Goal: Task Accomplishment & Management: Use online tool/utility

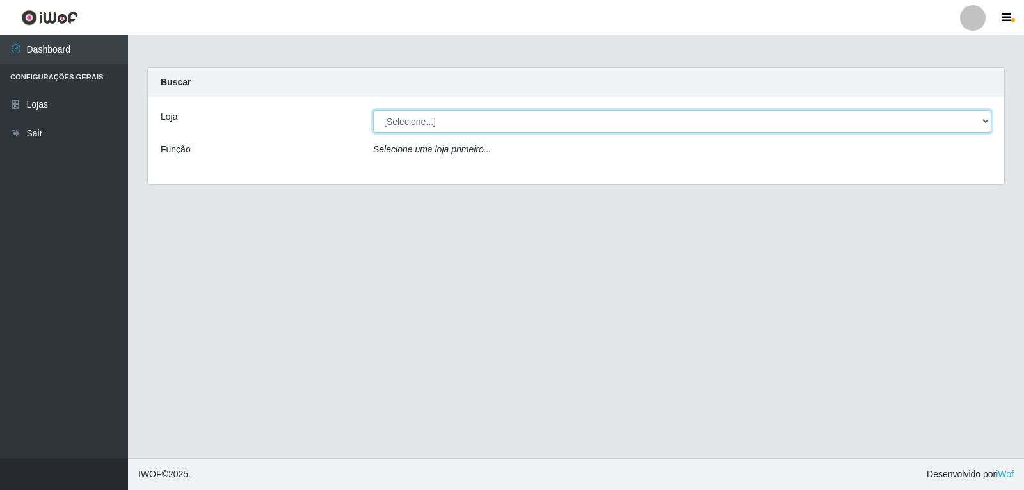
click at [463, 122] on select "[Selecione...] [PERSON_NAME]" at bounding box center [682, 121] width 618 height 22
select select "523"
click at [373, 110] on select "[Selecione...] [PERSON_NAME]" at bounding box center [682, 121] width 618 height 22
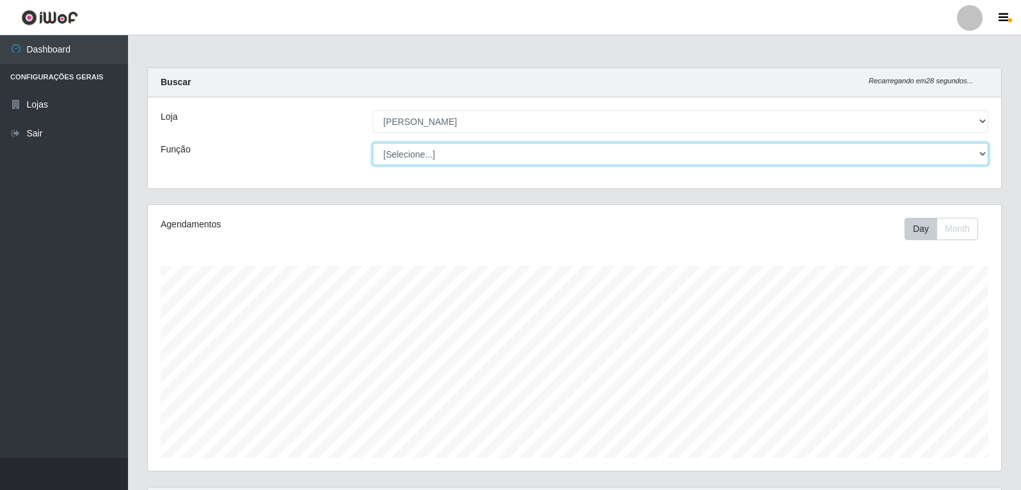
click at [889, 161] on select "[Selecione...] Embalador Embalador + Embalador ++ Repositor Repositor + Reposit…" at bounding box center [680, 154] width 616 height 22
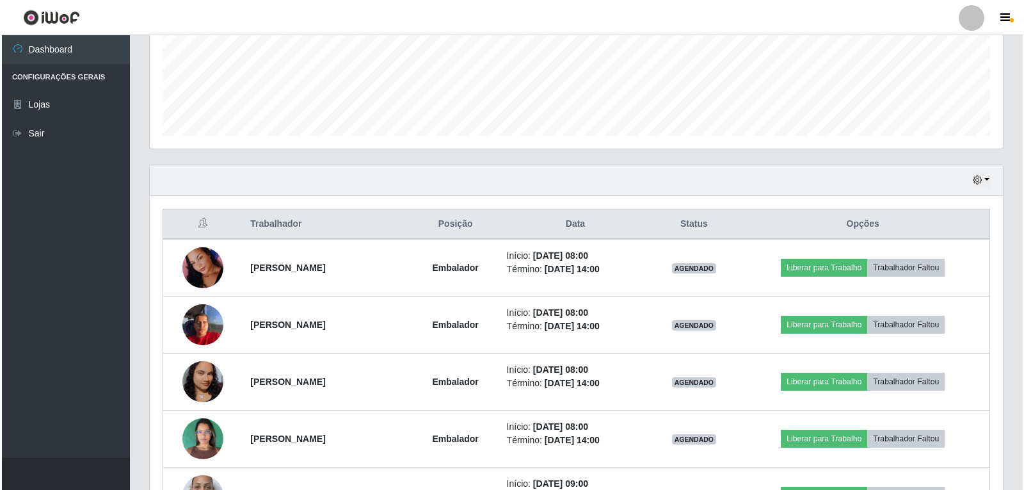
scroll to position [384, 0]
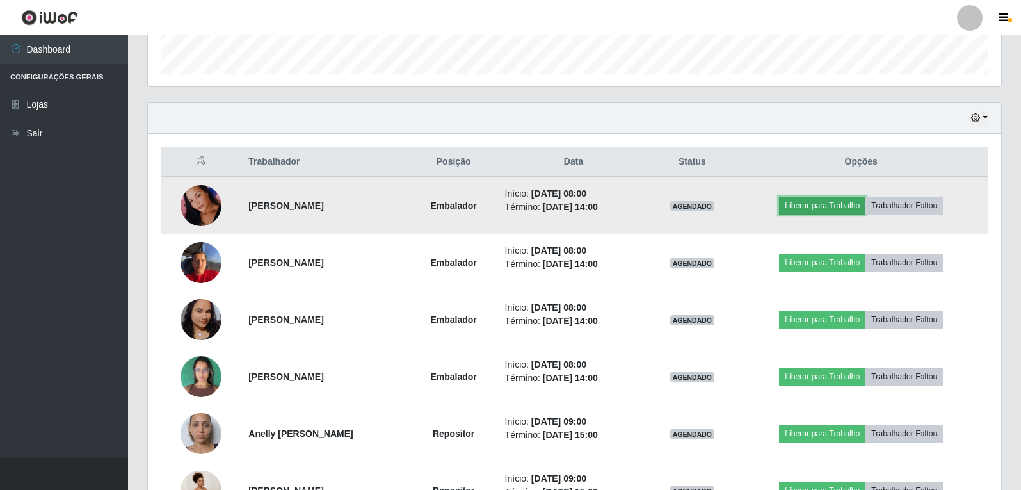
click at [797, 204] on button "Liberar para Trabalho" at bounding box center [822, 205] width 86 height 18
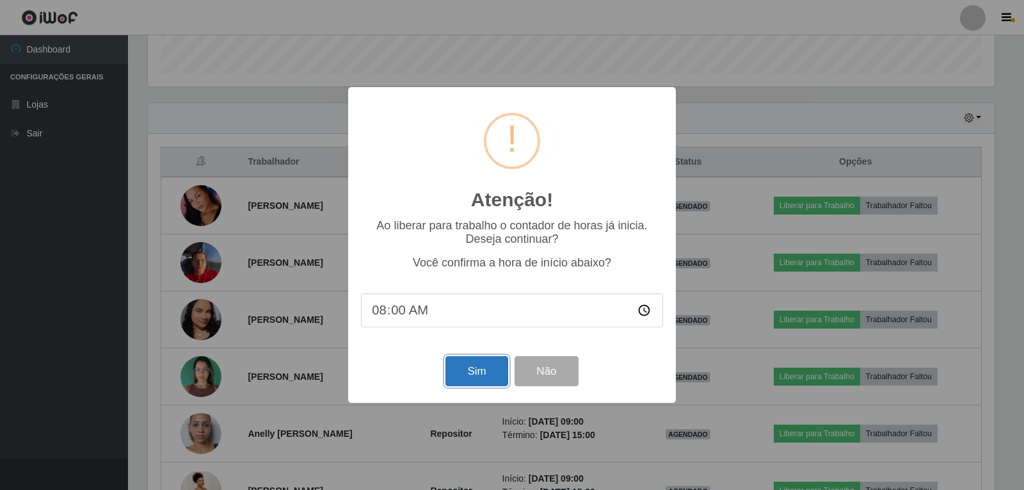
click at [474, 368] on button "Sim" at bounding box center [476, 371] width 62 height 30
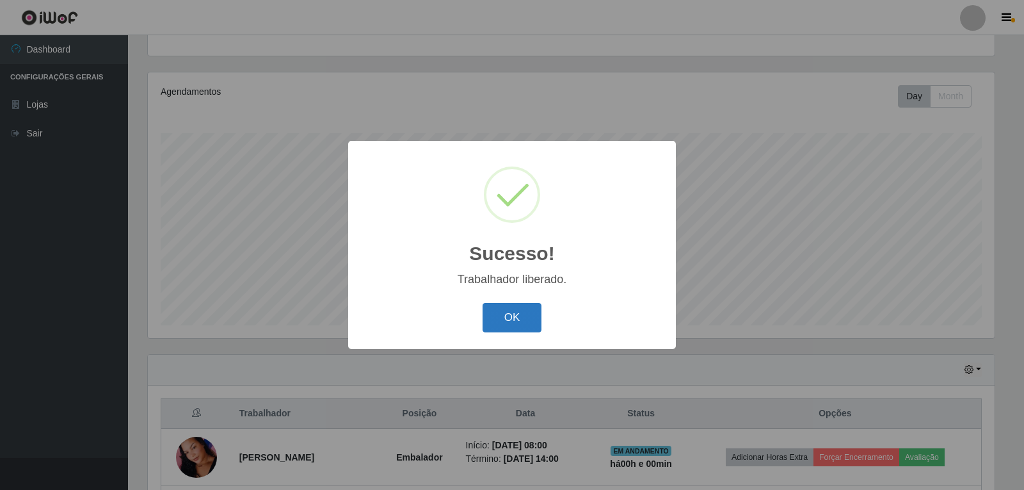
click at [503, 317] on button "OK" at bounding box center [512, 318] width 60 height 30
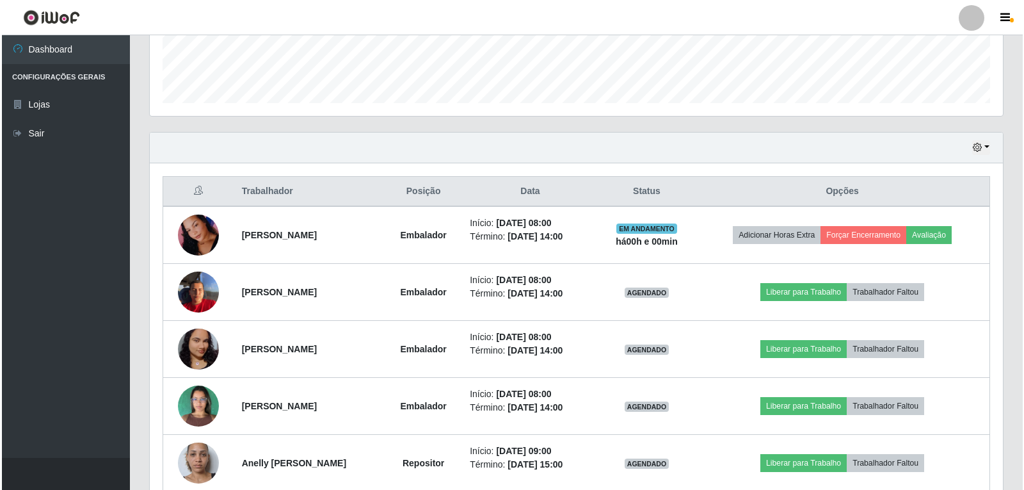
scroll to position [388, 0]
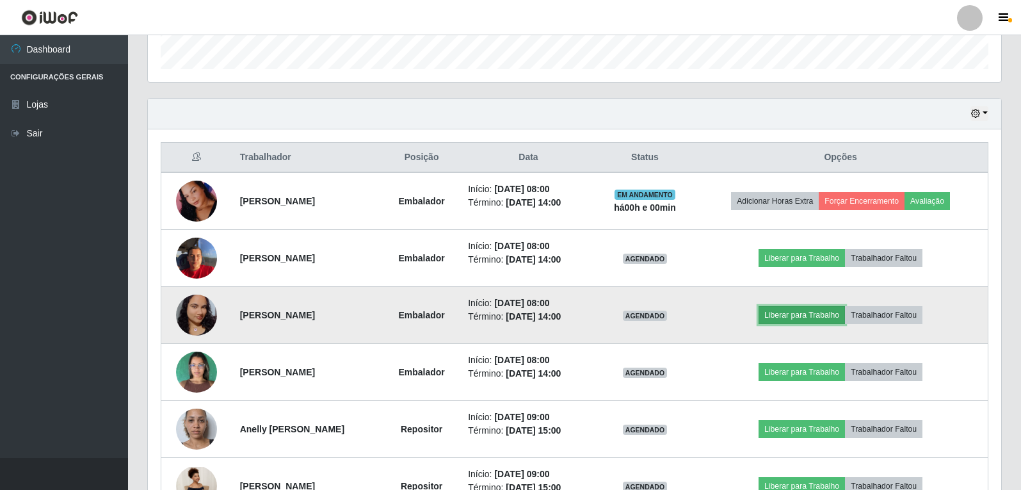
click at [818, 316] on button "Liberar para Trabalho" at bounding box center [801, 315] width 86 height 18
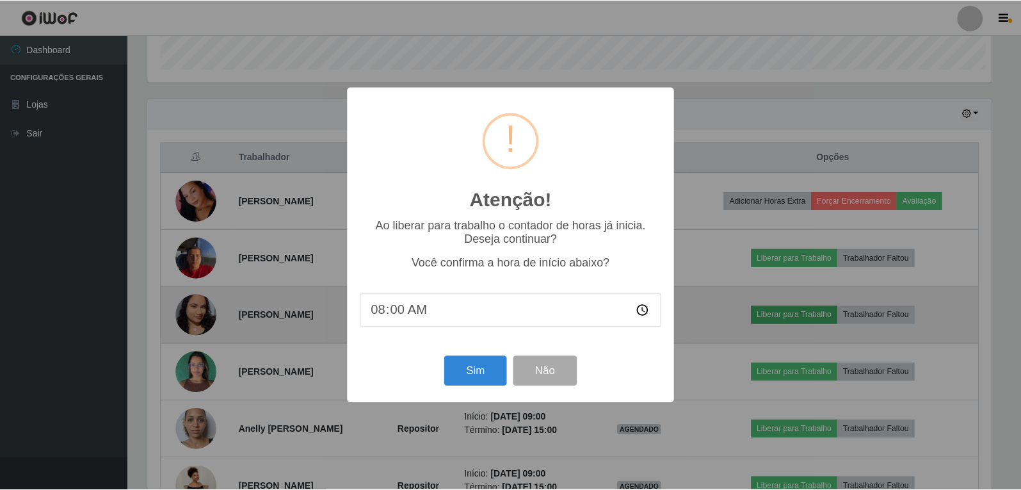
scroll to position [266, 847]
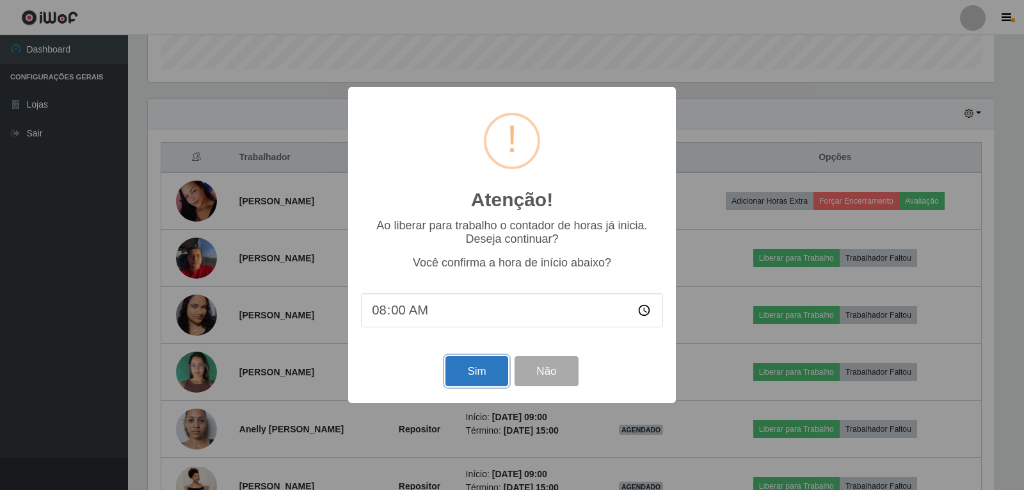
click at [463, 369] on button "Sim" at bounding box center [476, 371] width 62 height 30
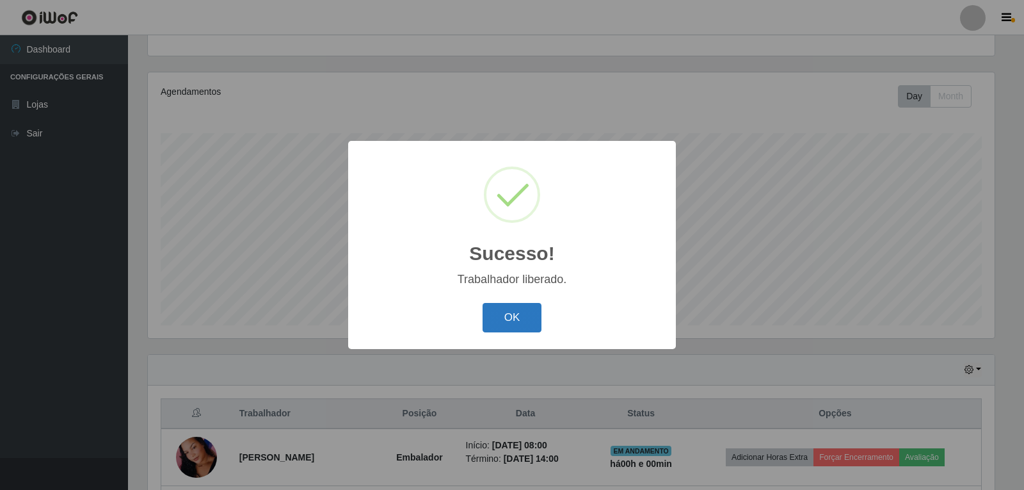
click at [505, 317] on button "OK" at bounding box center [512, 318] width 60 height 30
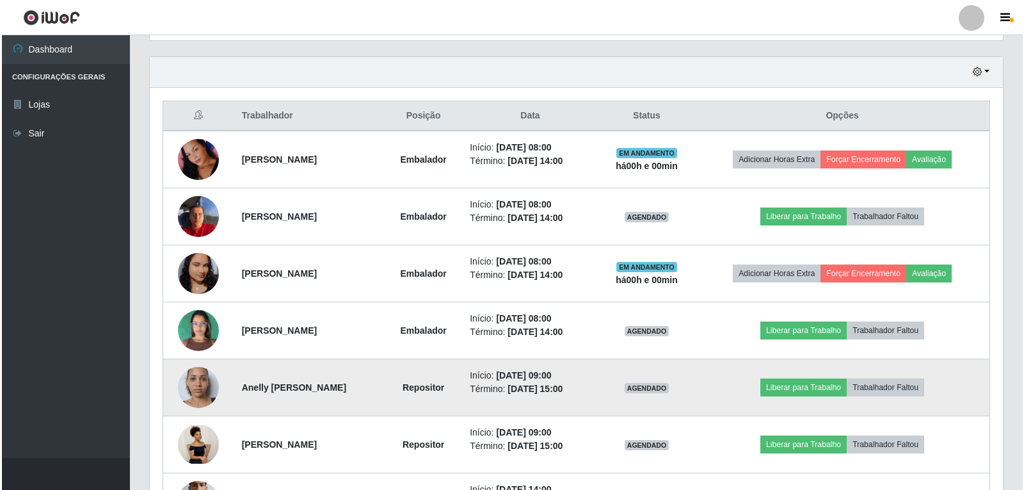
scroll to position [452, 0]
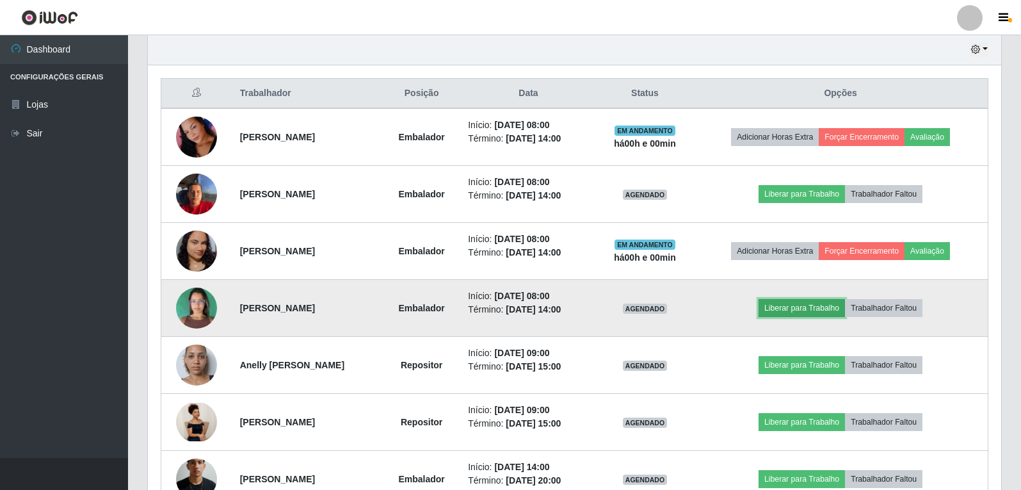
click at [804, 310] on button "Liberar para Trabalho" at bounding box center [801, 308] width 86 height 18
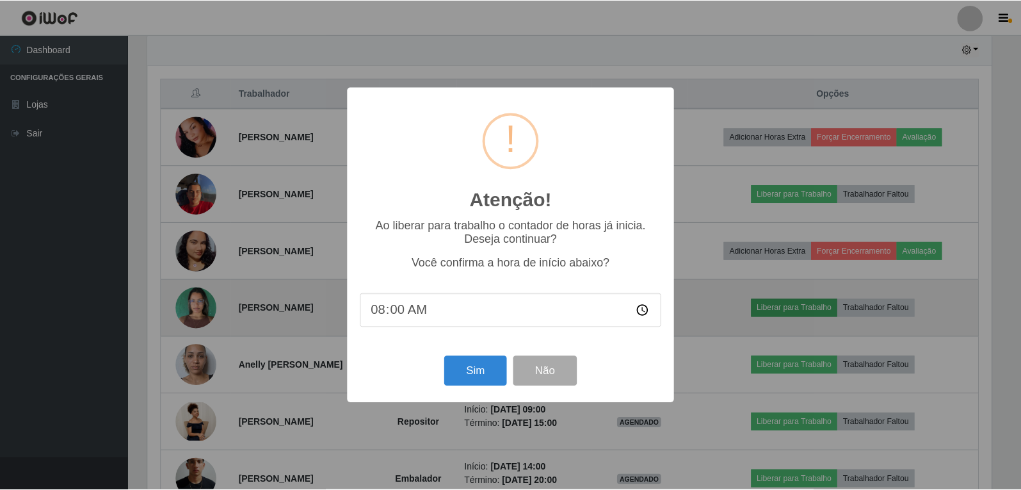
scroll to position [266, 847]
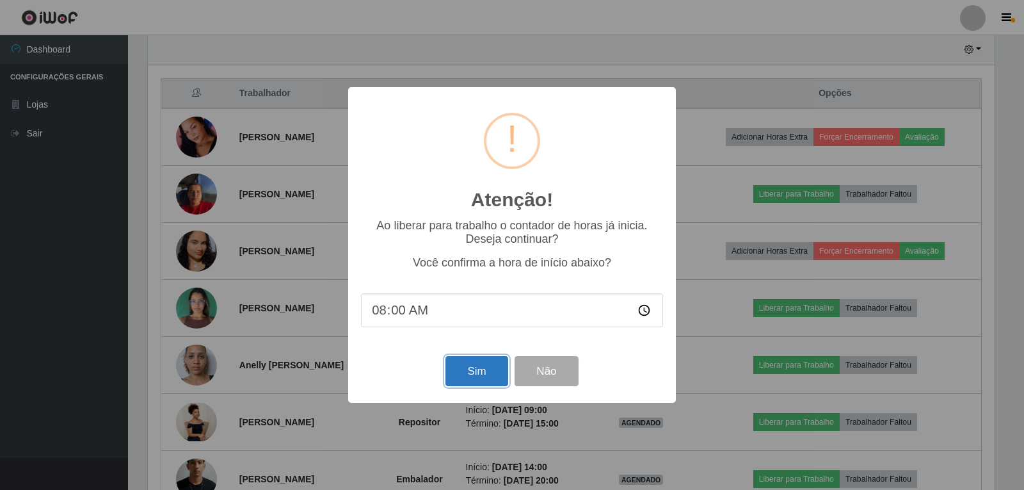
click at [458, 376] on button "Sim" at bounding box center [476, 371] width 62 height 30
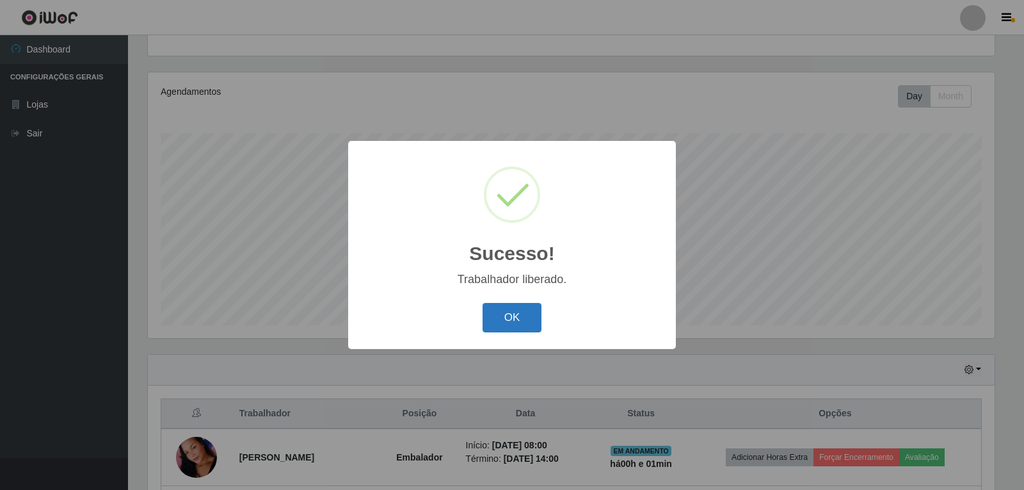
click at [528, 324] on button "OK" at bounding box center [512, 318] width 60 height 30
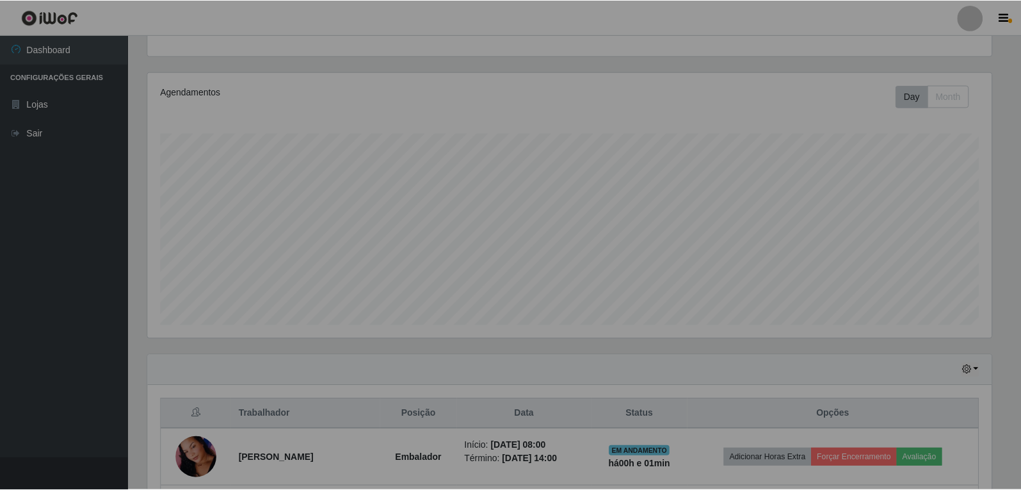
scroll to position [0, 0]
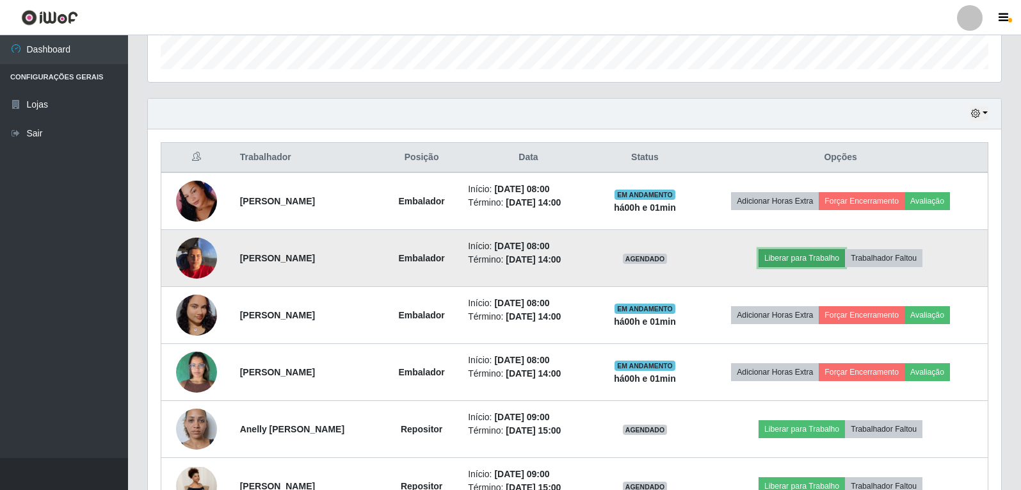
click at [791, 258] on button "Liberar para Trabalho" at bounding box center [801, 258] width 86 height 18
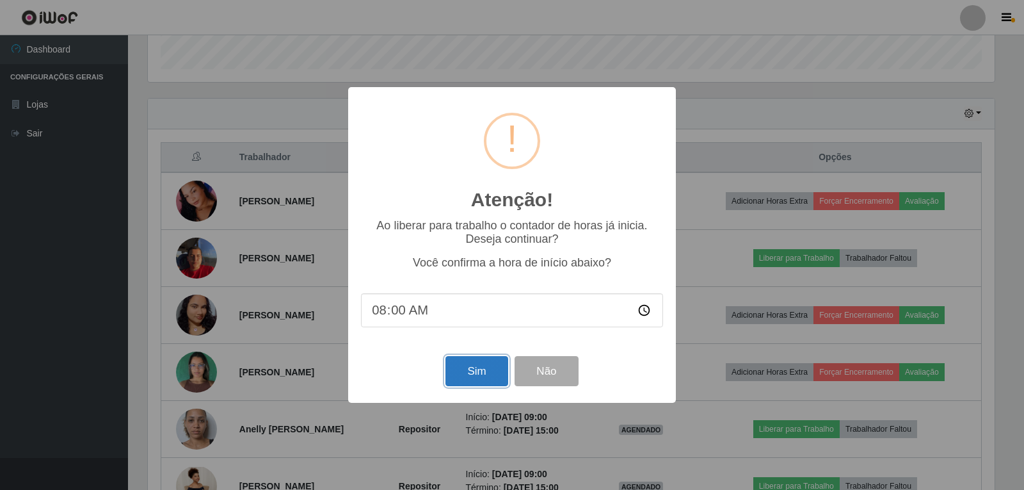
click at [474, 374] on button "Sim" at bounding box center [476, 371] width 62 height 30
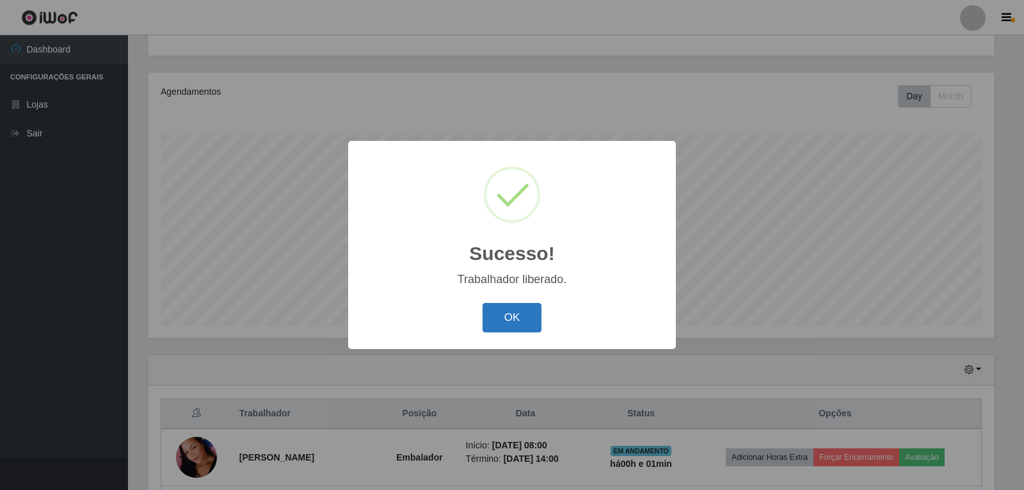
click at [519, 317] on button "OK" at bounding box center [512, 318] width 60 height 30
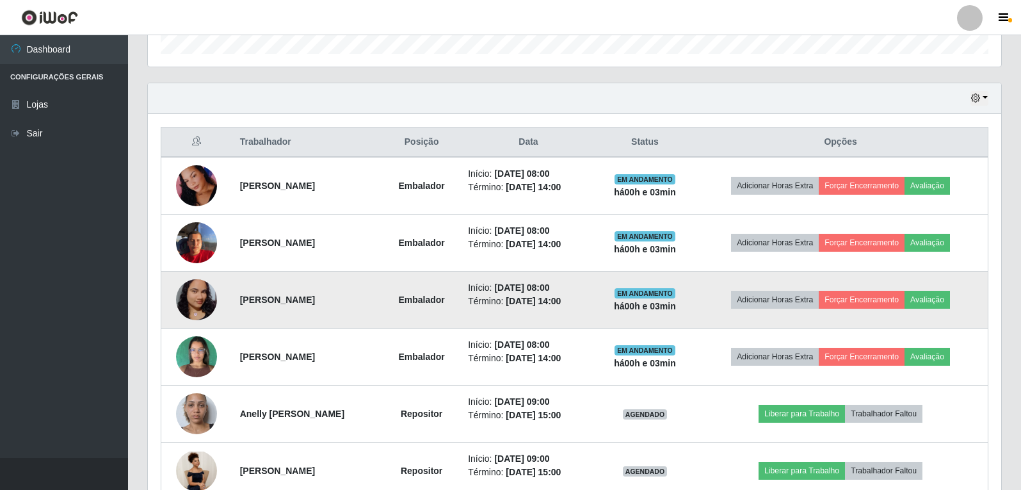
scroll to position [324, 0]
